Goal: Find specific page/section: Find specific page/section

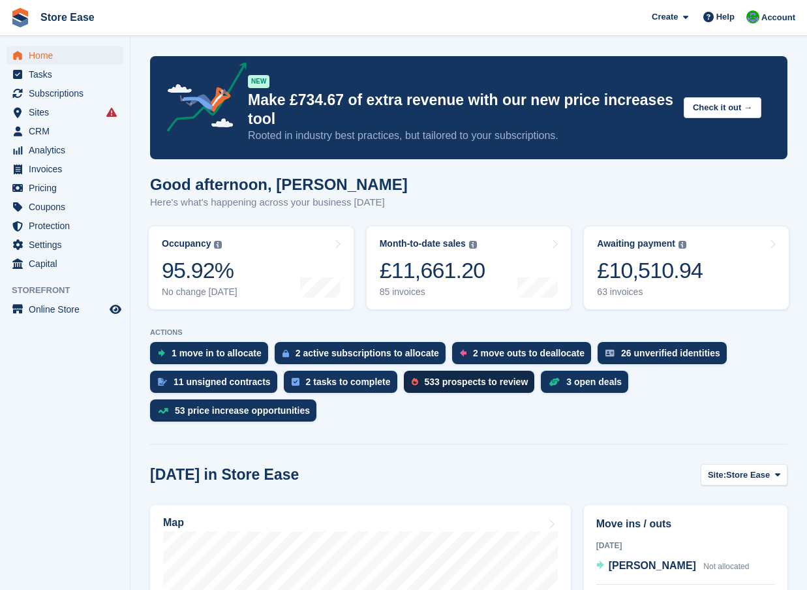
scroll to position [261, 0]
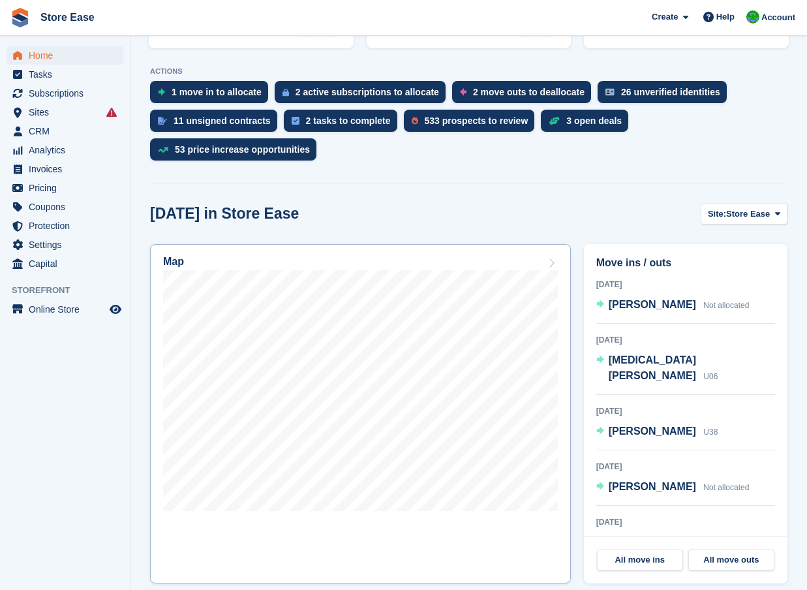
click at [405, 542] on link "Map" at bounding box center [360, 413] width 421 height 339
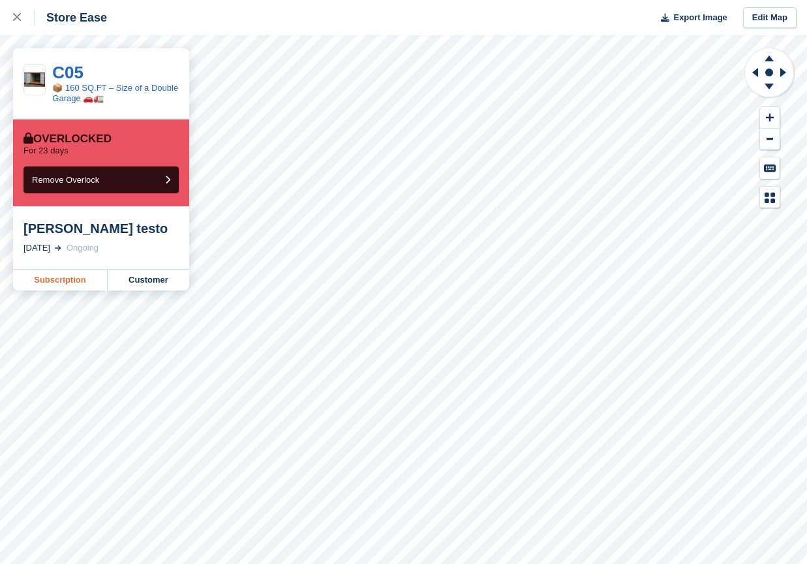
click at [50, 281] on link "Subscription" at bounding box center [60, 279] width 95 height 21
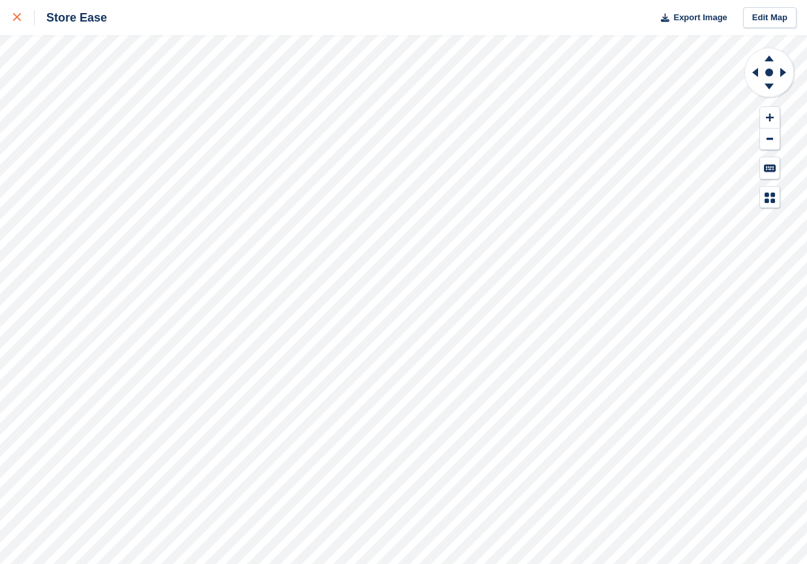
click at [16, 18] on icon at bounding box center [17, 17] width 8 height 8
